Goal: Communication & Community: Answer question/provide support

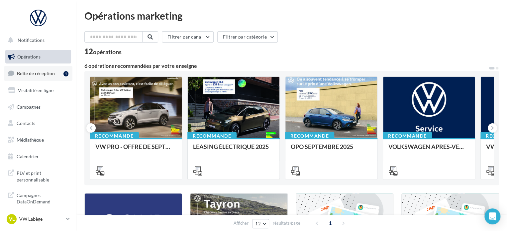
click at [55, 73] on link "Boîte de réception 1" at bounding box center [38, 73] width 69 height 14
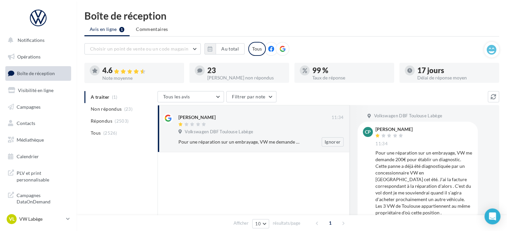
click at [215, 121] on div "[PERSON_NAME]" at bounding box center [255, 120] width 153 height 14
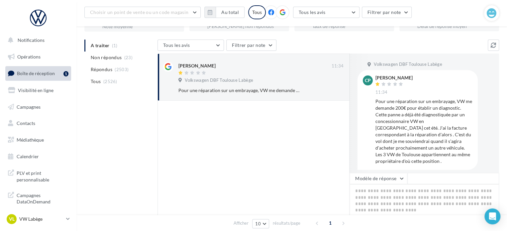
scroll to position [67, 0]
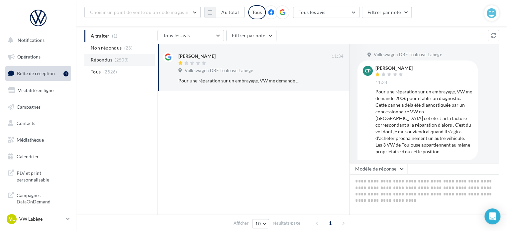
click at [104, 57] on span "Répondus" at bounding box center [102, 60] width 22 height 7
